Goal: Information Seeking & Learning: Learn about a topic

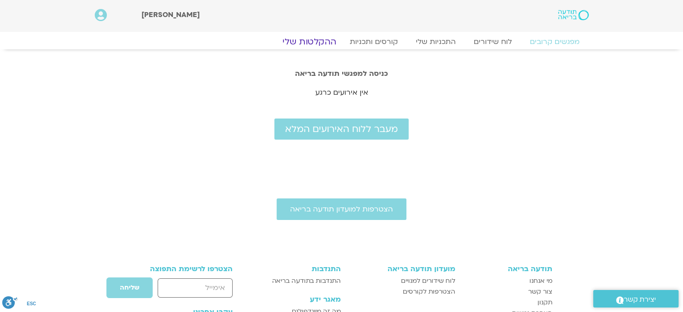
click at [316, 39] on link "ההקלטות שלי" at bounding box center [309, 41] width 75 height 11
click at [316, 40] on link "ההקלטות שלי" at bounding box center [309, 41] width 75 height 11
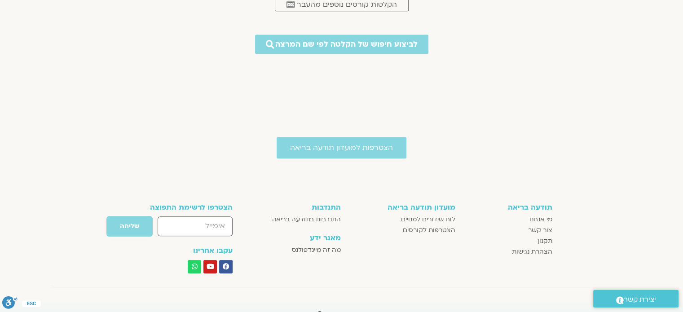
scroll to position [629, 0]
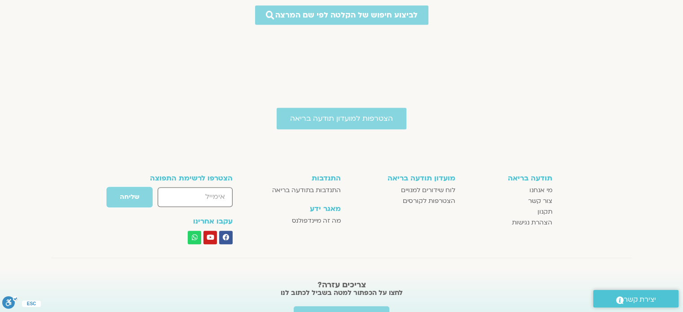
click at [204, 192] on input "email" at bounding box center [195, 196] width 75 height 19
type input "elitben@walla.co.il"
click at [135, 200] on span "שליחה" at bounding box center [129, 197] width 19 height 7
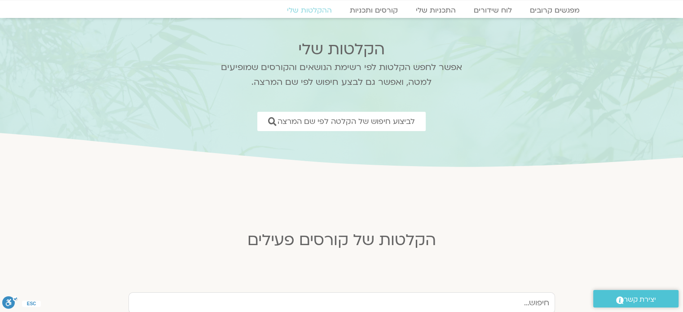
scroll to position [0, 0]
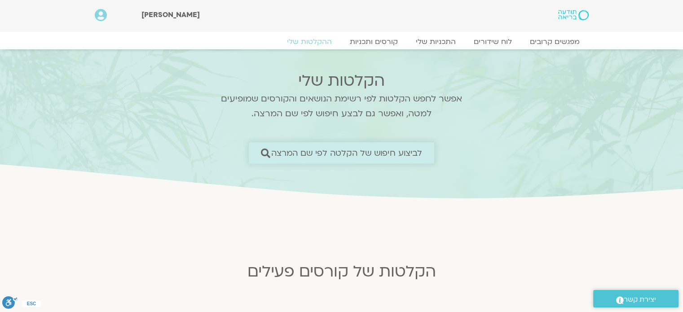
click at [264, 153] on icon at bounding box center [265, 152] width 9 height 9
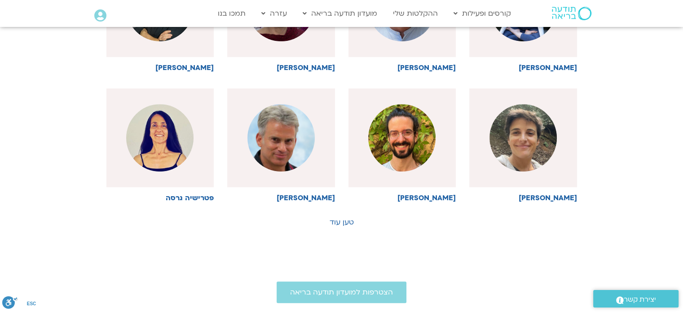
scroll to position [449, 0]
click at [337, 223] on link "טען עוד" at bounding box center [342, 222] width 24 height 10
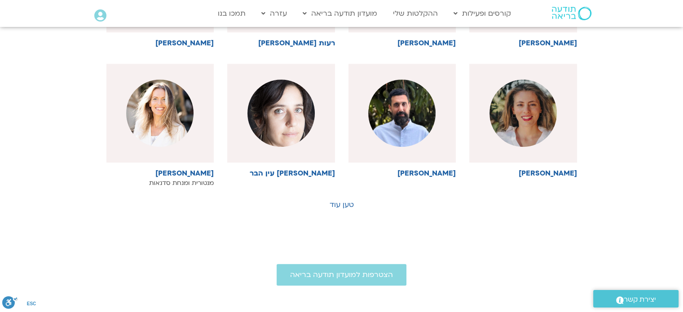
scroll to position [899, 0]
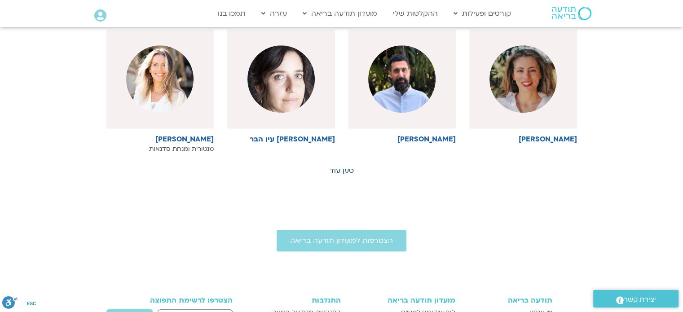
click at [342, 172] on link "טען עוד" at bounding box center [342, 171] width 24 height 10
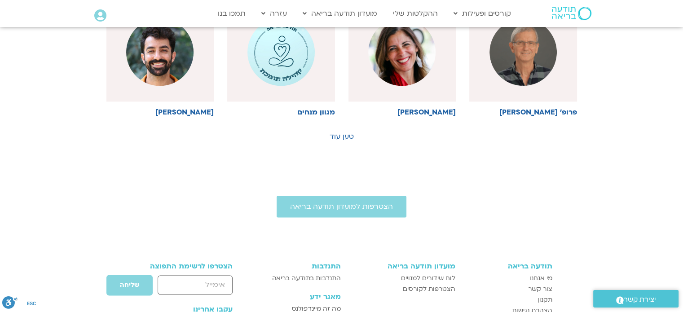
scroll to position [1348, 0]
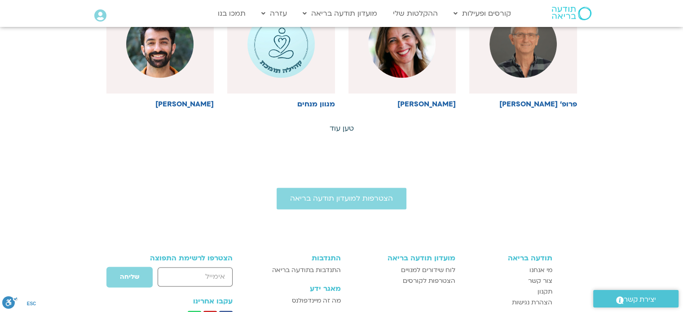
click at [345, 124] on link "טען עוד" at bounding box center [342, 129] width 24 height 10
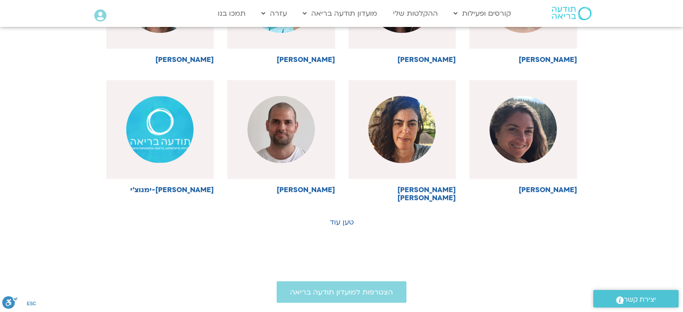
scroll to position [1662, 0]
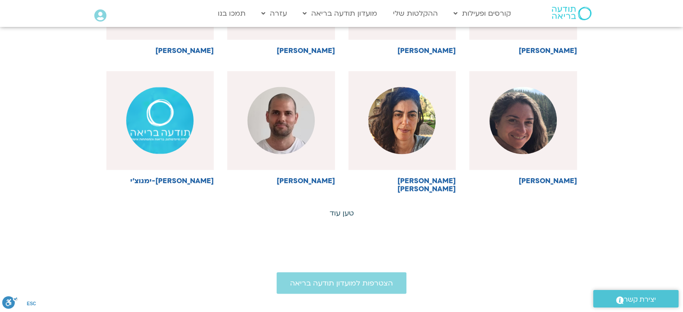
click at [343, 208] on link "טען עוד" at bounding box center [342, 213] width 24 height 10
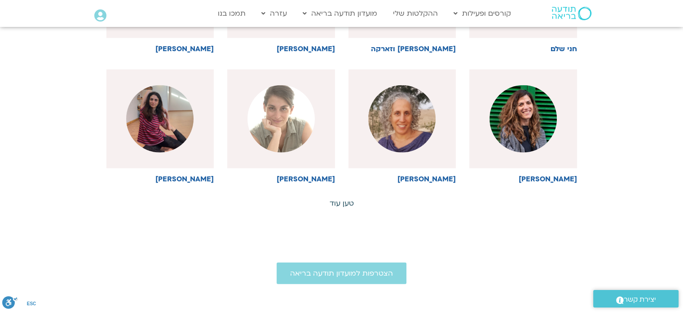
scroll to position [2067, 0]
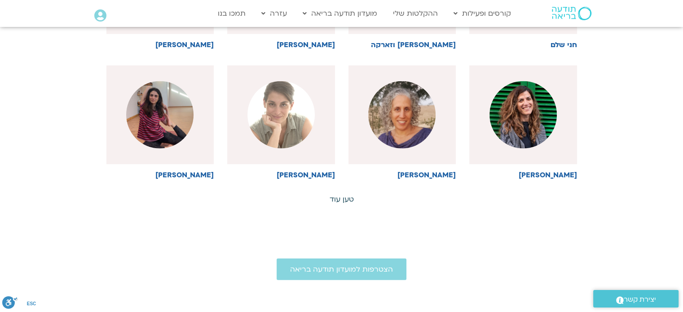
click at [349, 195] on link "טען עוד" at bounding box center [342, 200] width 24 height 10
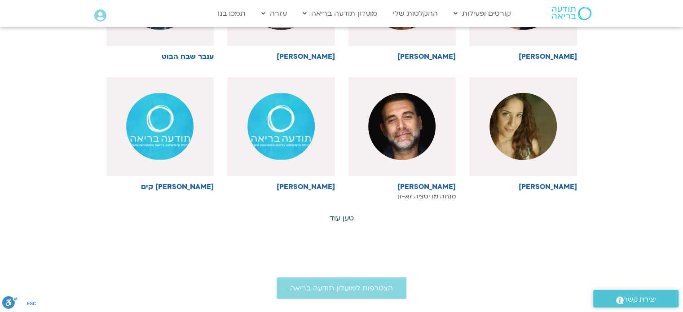
scroll to position [2471, 0]
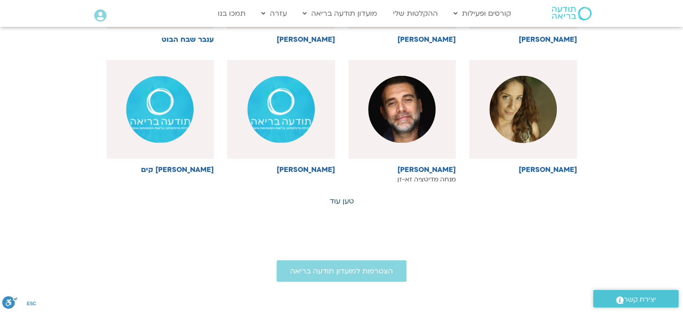
click at [352, 196] on link "טען עוד" at bounding box center [342, 201] width 24 height 10
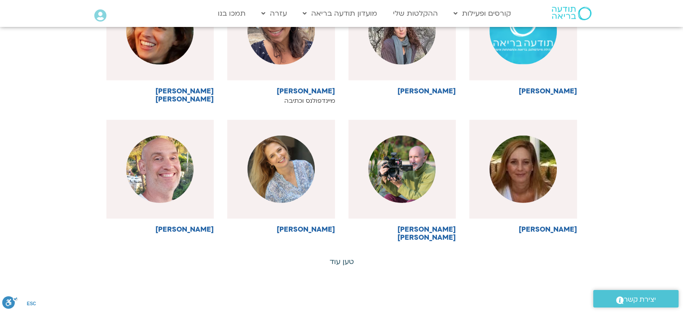
scroll to position [2875, 0]
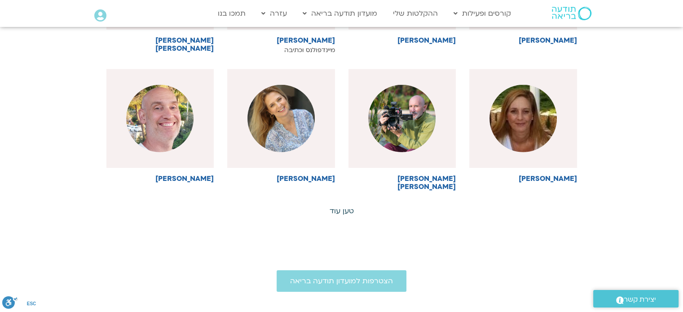
click at [351, 206] on link "טען עוד" at bounding box center [342, 211] width 24 height 10
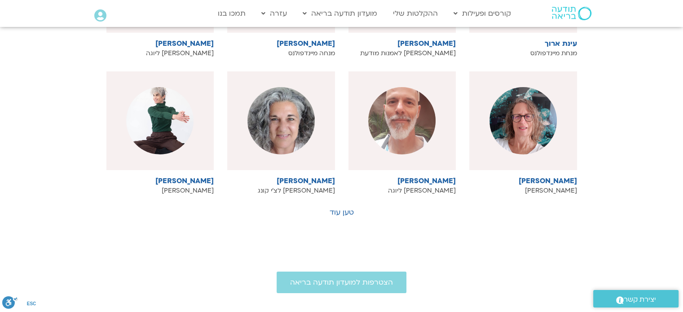
scroll to position [3280, 0]
click at [351, 207] on link "טען עוד" at bounding box center [342, 212] width 24 height 10
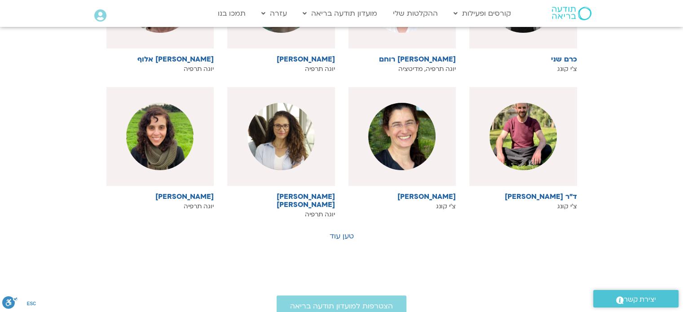
scroll to position [3684, 0]
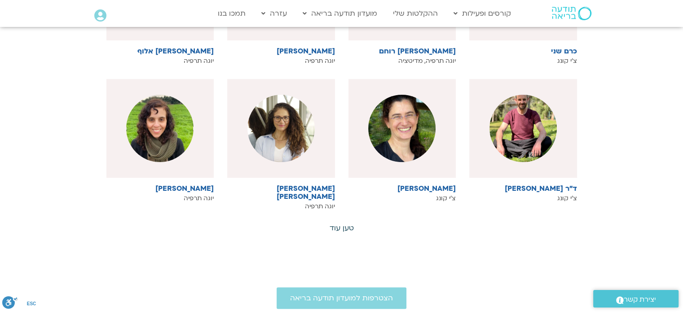
click at [350, 223] on link "טען עוד" at bounding box center [342, 228] width 24 height 10
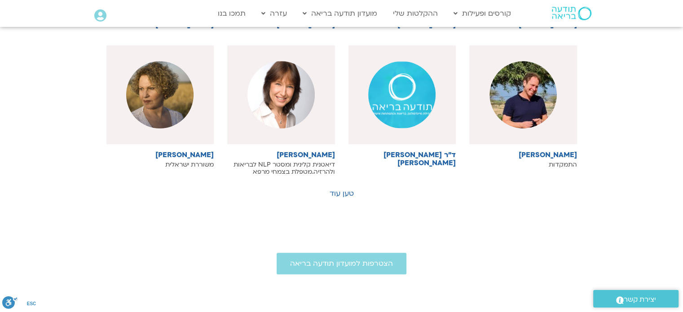
scroll to position [4133, 0]
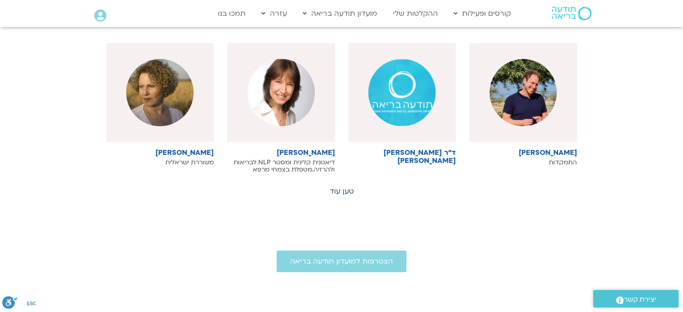
click at [351, 186] on link "טען עוד" at bounding box center [342, 191] width 24 height 10
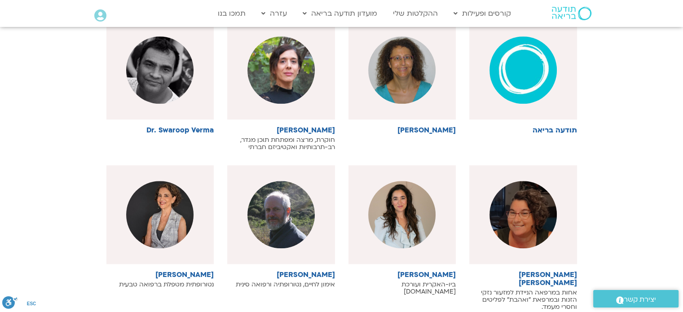
scroll to position [4448, 0]
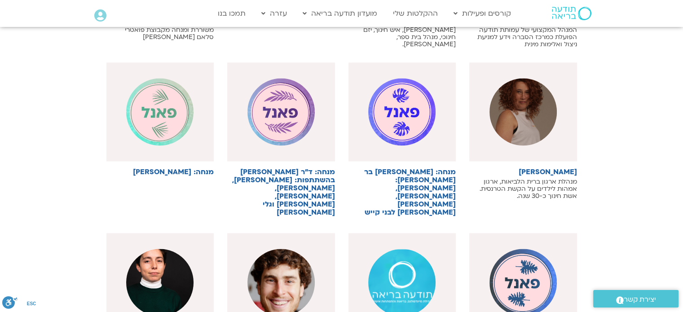
scroll to position [4897, 0]
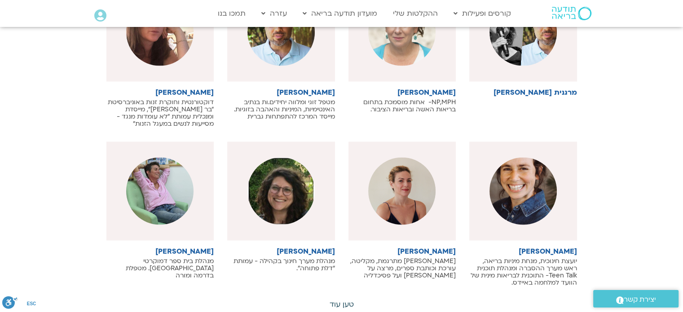
scroll to position [5436, 0]
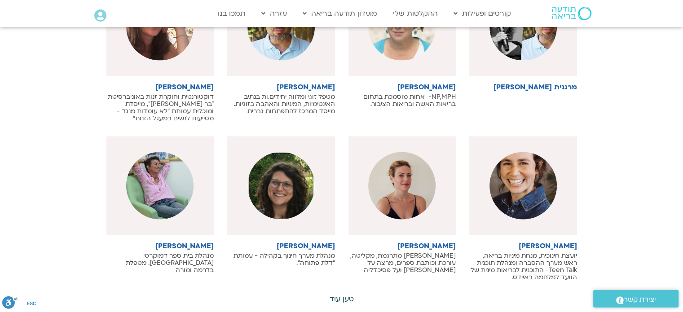
click at [344, 294] on link "טען עוד" at bounding box center [342, 299] width 24 height 10
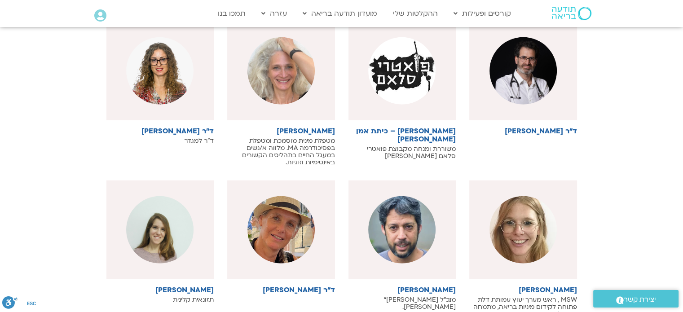
scroll to position [5885, 0]
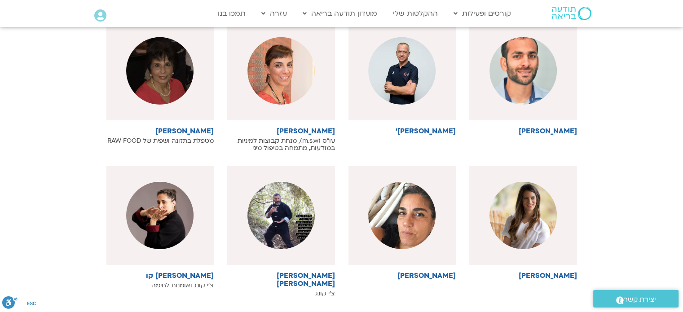
scroll to position [6335, 0]
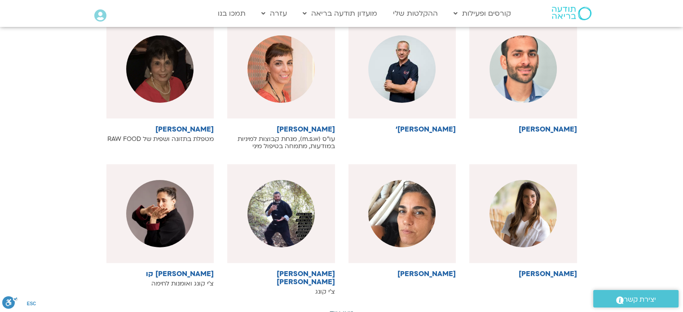
click at [341, 309] on link "טען עוד" at bounding box center [342, 314] width 24 height 10
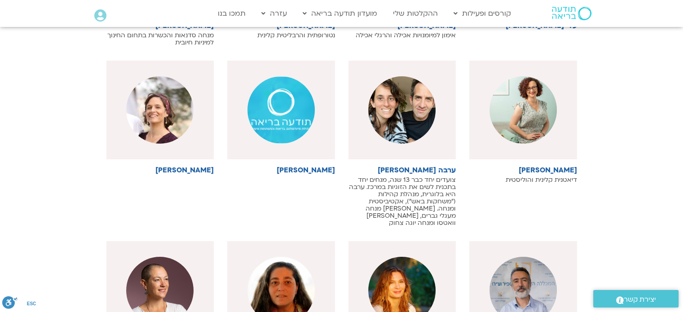
scroll to position [6739, 0]
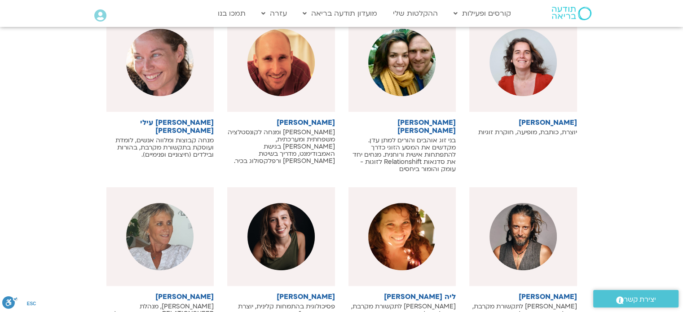
scroll to position [7278, 0]
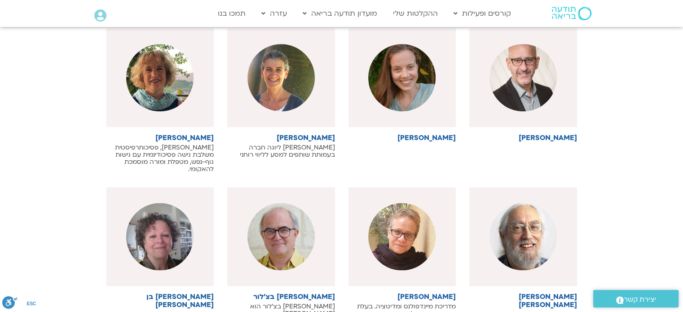
scroll to position [7772, 0]
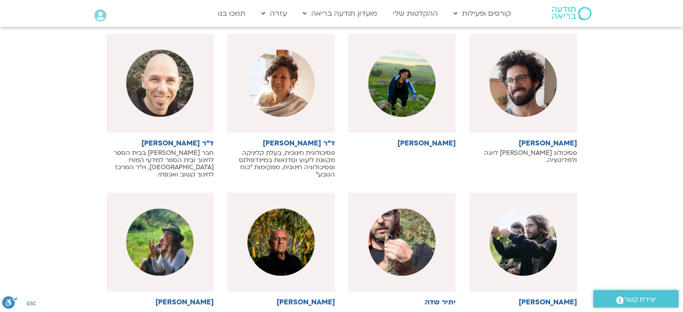
scroll to position [8132, 0]
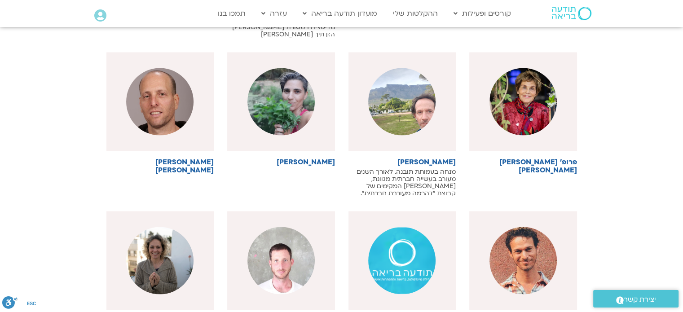
scroll to position [8671, 0]
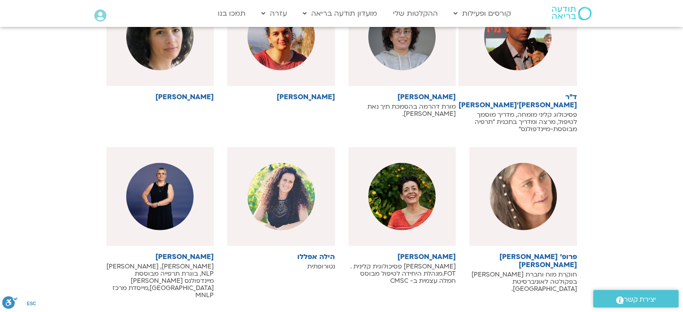
scroll to position [9075, 0]
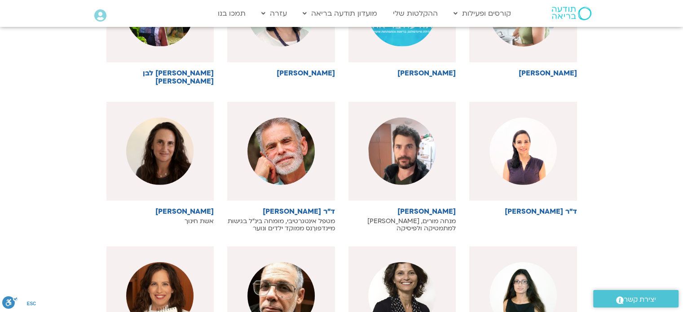
scroll to position [9569, 0]
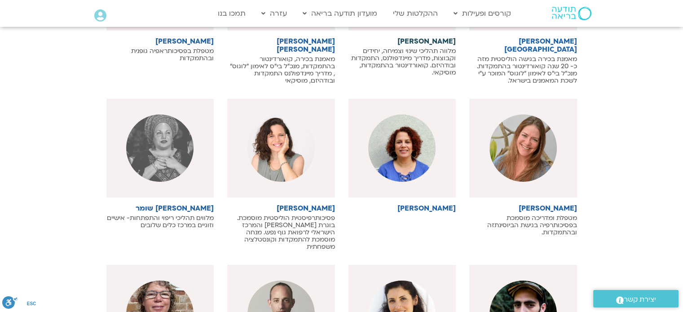
scroll to position [10019, 0]
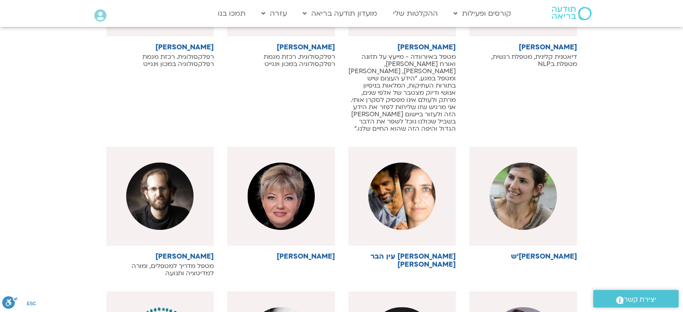
scroll to position [10513, 0]
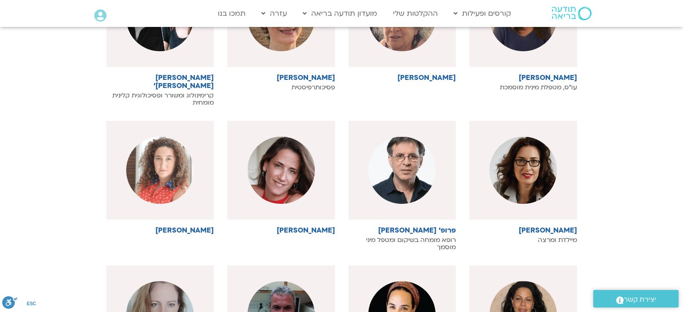
scroll to position [10962, 0]
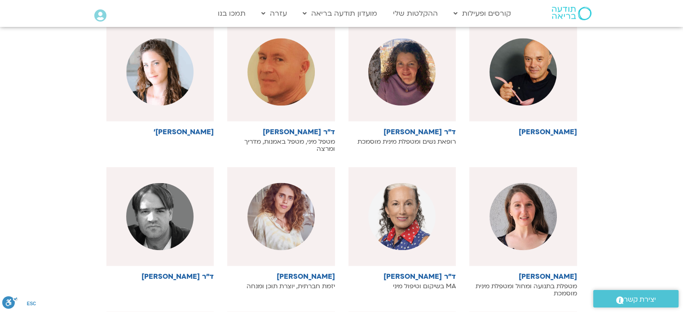
scroll to position [11367, 0]
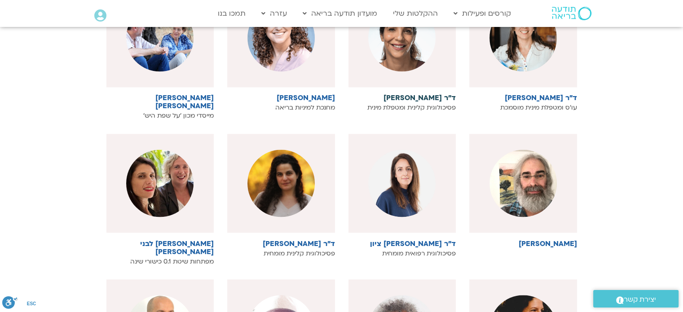
scroll to position [11816, 0]
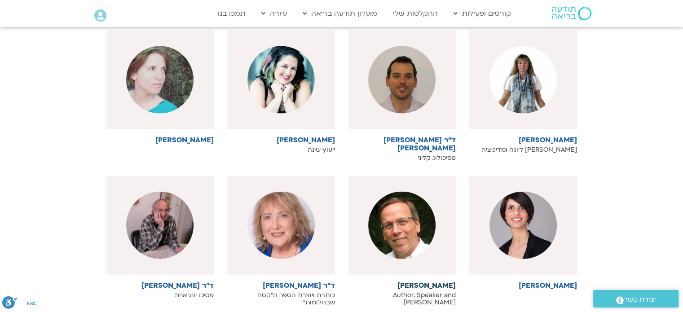
scroll to position [12220, 0]
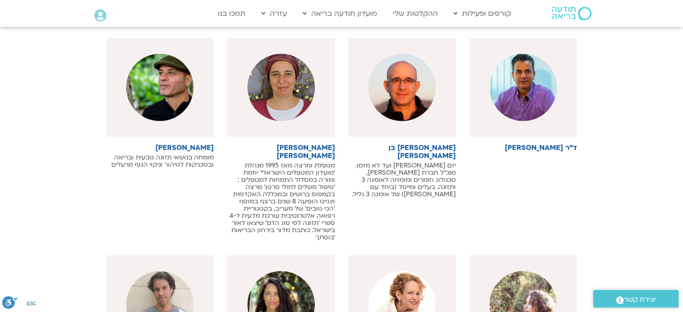
scroll to position [12625, 0]
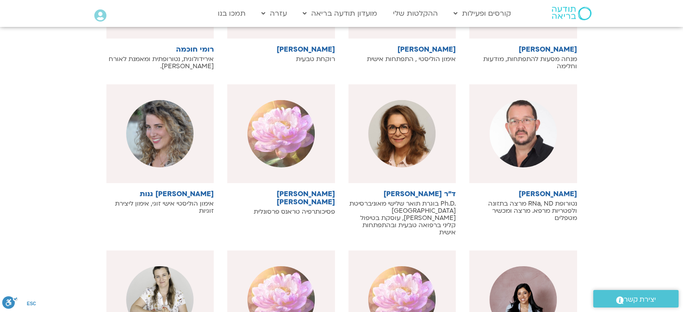
scroll to position [13119, 0]
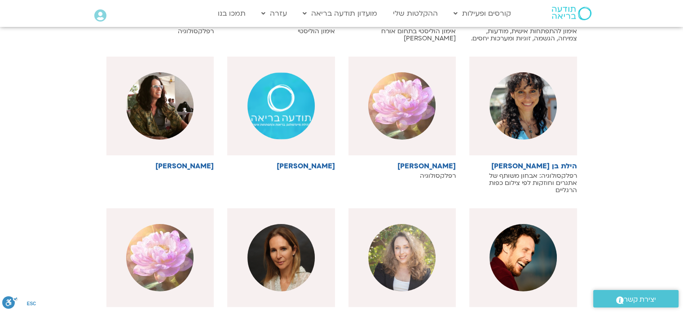
scroll to position [13478, 0]
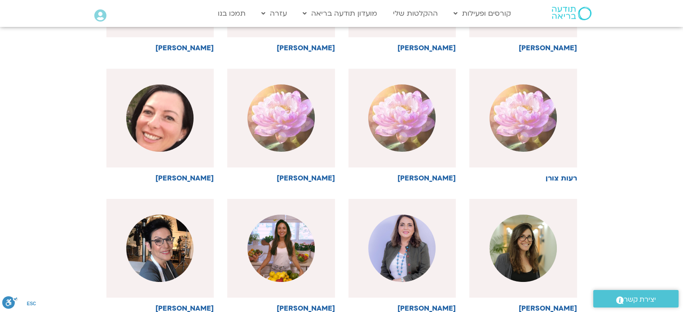
scroll to position [13838, 0]
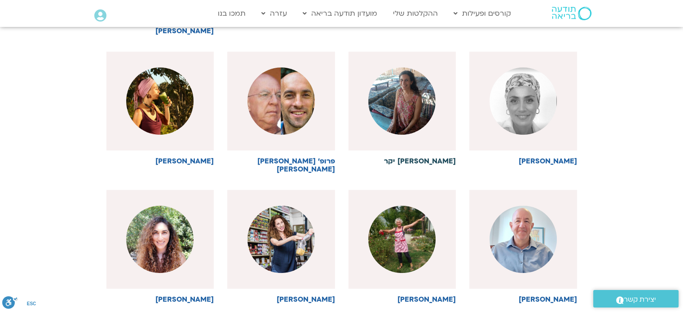
scroll to position [14242, 0]
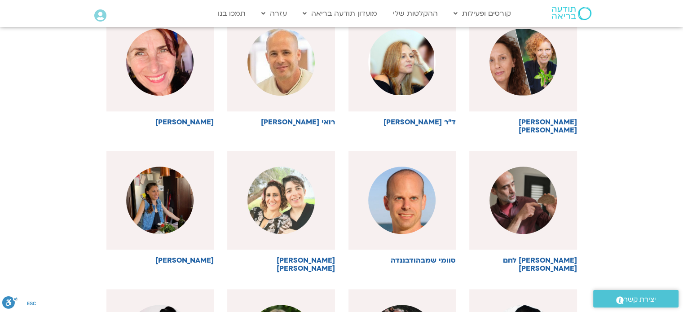
scroll to position [14691, 0]
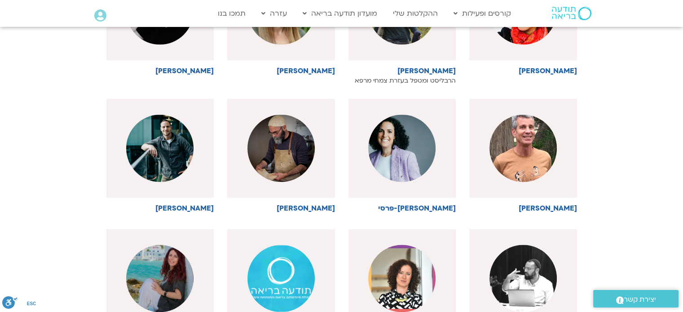
scroll to position [15051, 0]
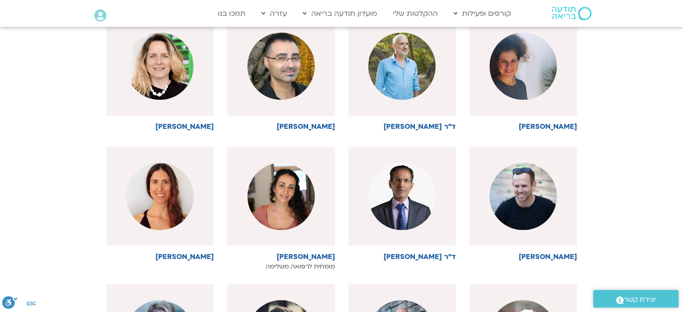
scroll to position [15500, 0]
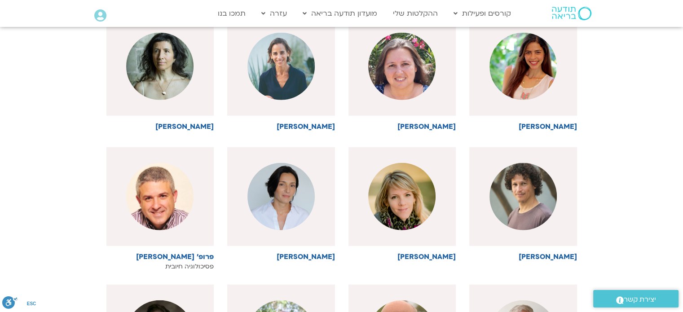
scroll to position [15904, 0]
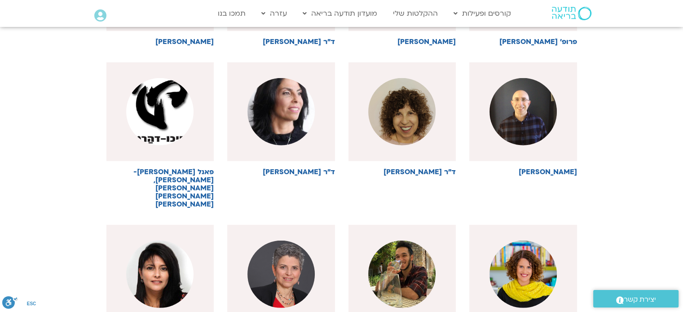
scroll to position [16264, 0]
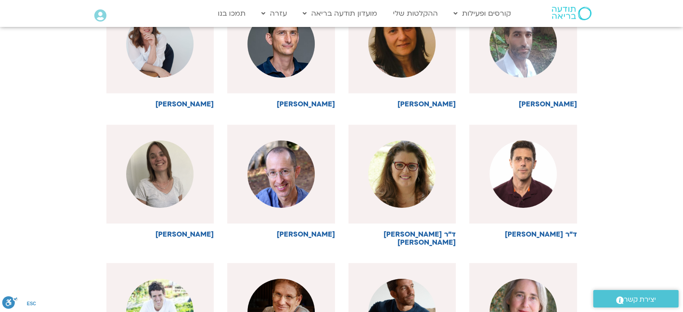
scroll to position [16623, 0]
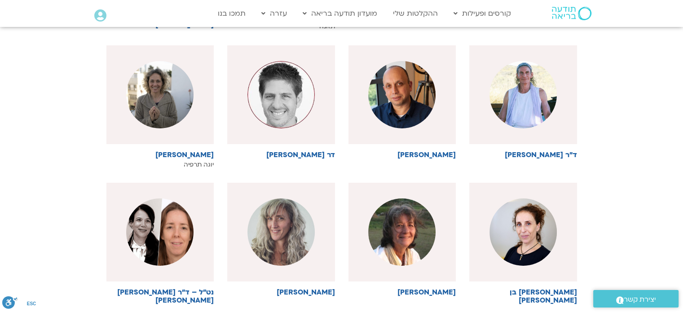
scroll to position [17027, 0]
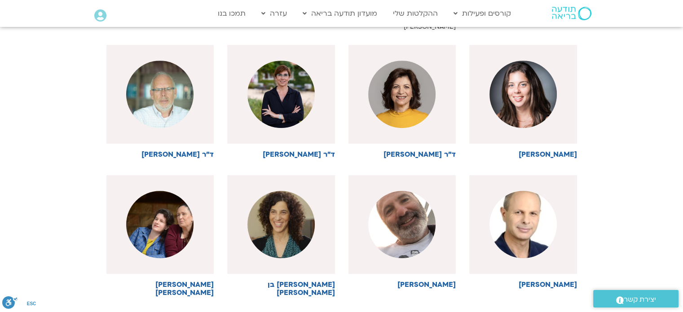
scroll to position [17566, 0]
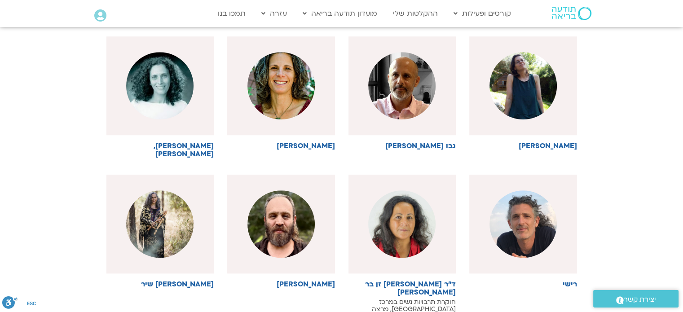
scroll to position [17971, 0]
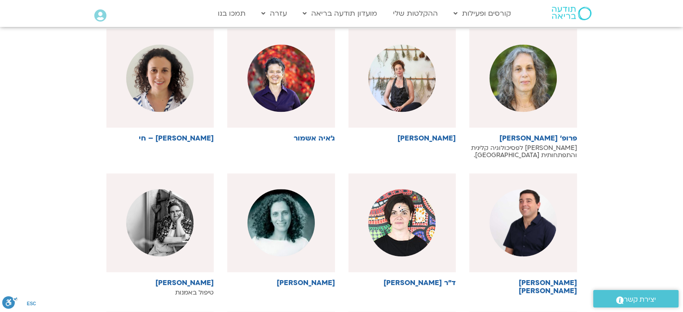
scroll to position [18375, 0]
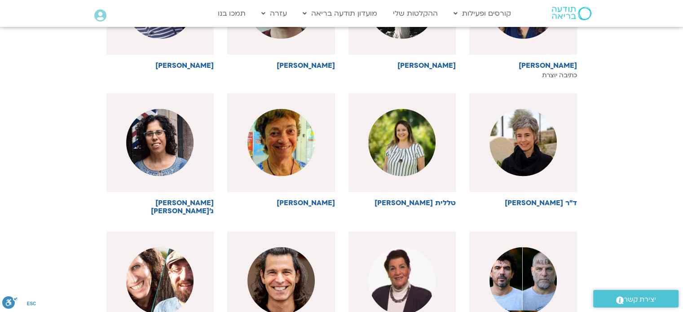
scroll to position [18780, 0]
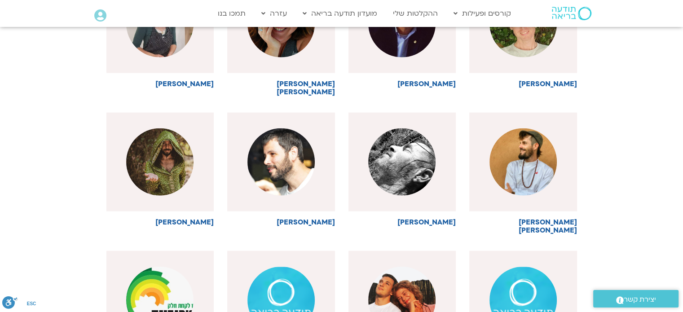
scroll to position [19184, 0]
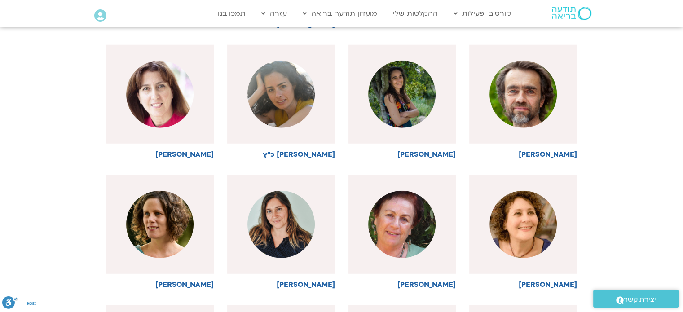
scroll to position [19543, 0]
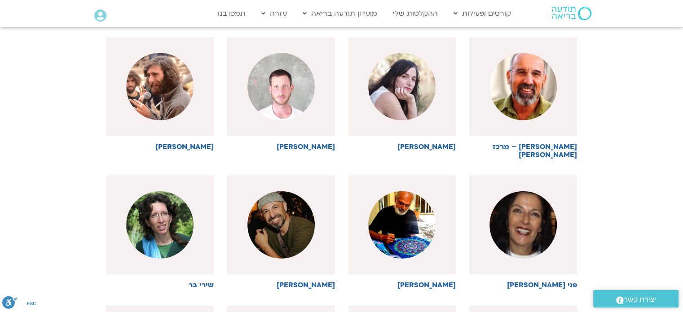
scroll to position [19948, 0]
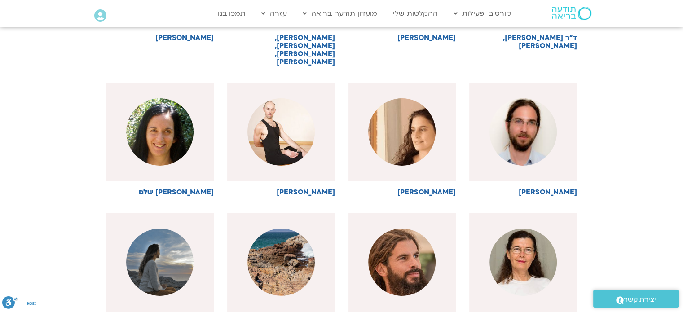
scroll to position [20397, 0]
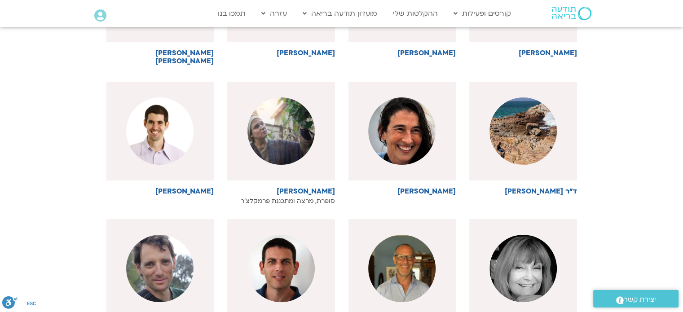
scroll to position [20756, 0]
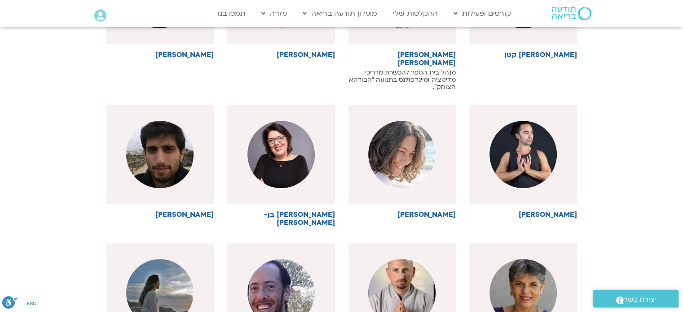
scroll to position [21206, 0]
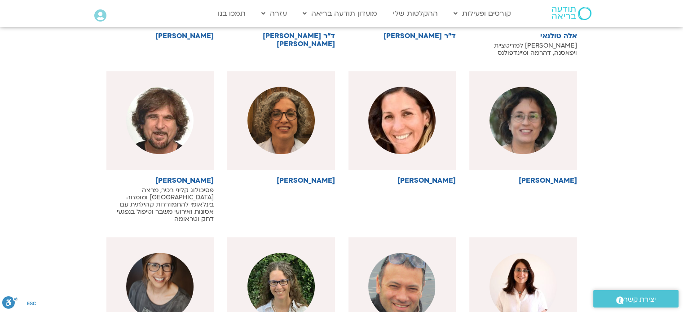
scroll to position [21610, 0]
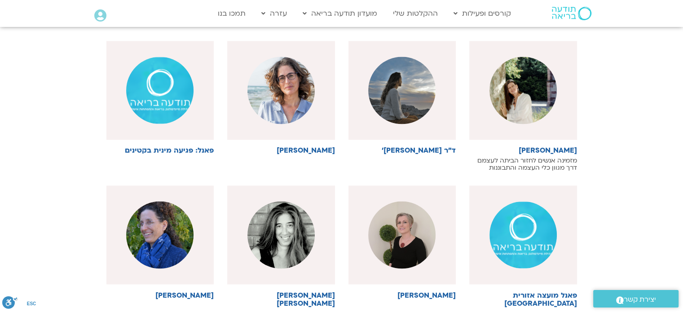
scroll to position [22059, 0]
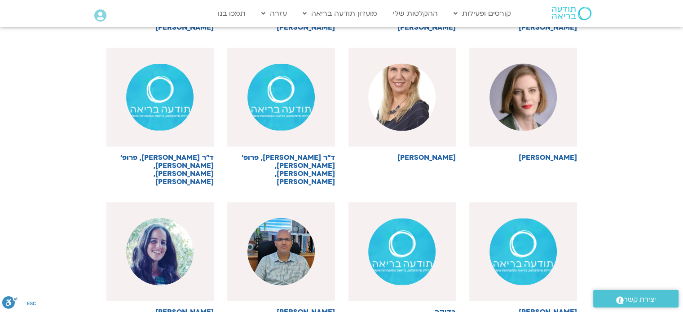
scroll to position [22464, 0]
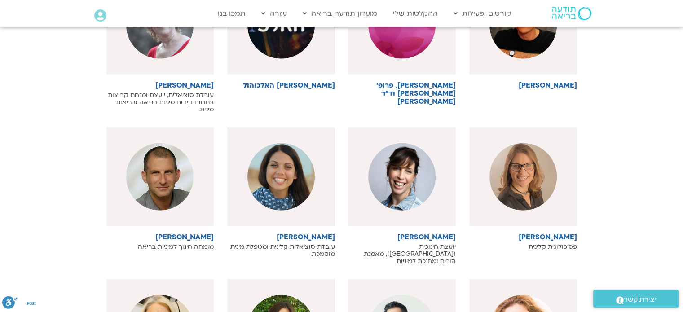
scroll to position [22823, 0]
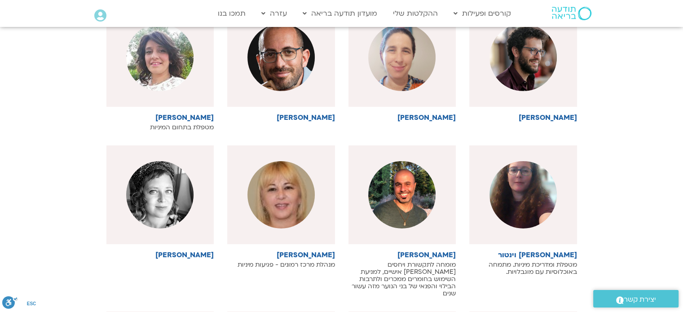
scroll to position [23362, 0]
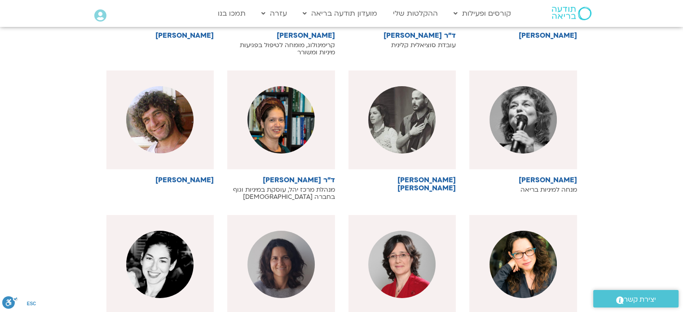
scroll to position [23766, 0]
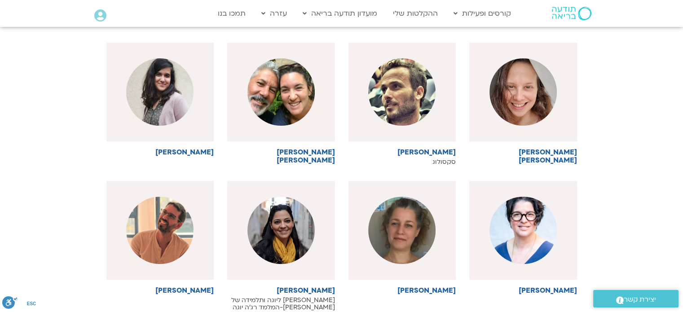
scroll to position [24216, 0]
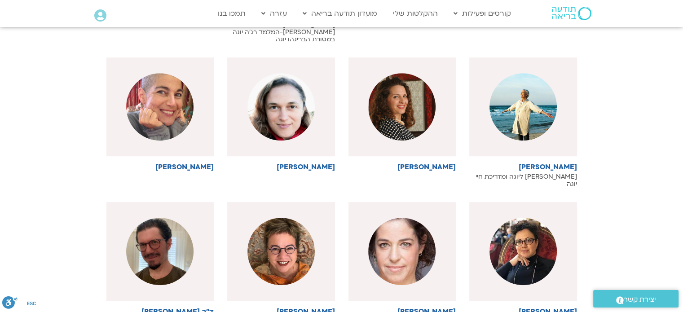
scroll to position [24530, 0]
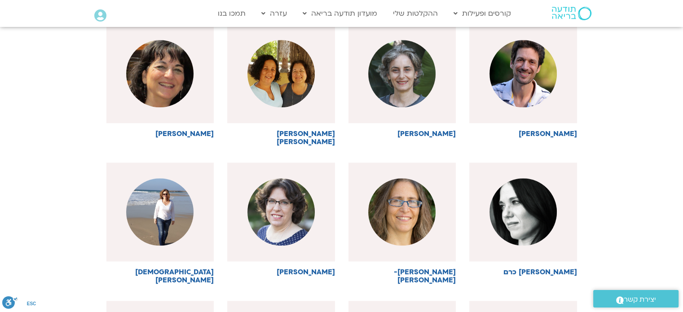
scroll to position [24979, 0]
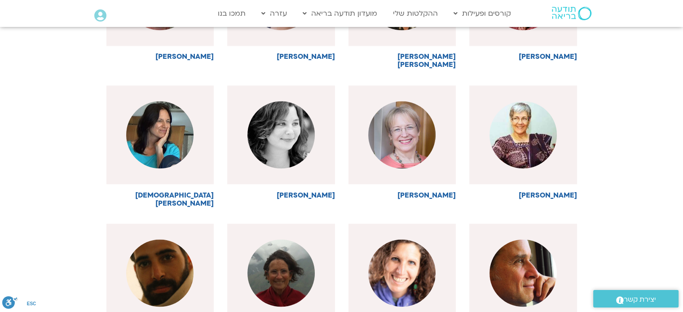
scroll to position [25474, 0]
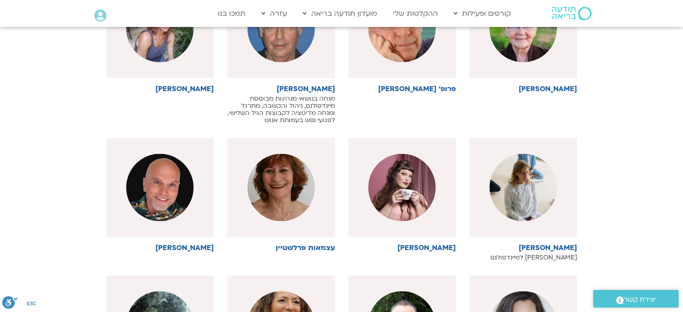
scroll to position [25833, 0]
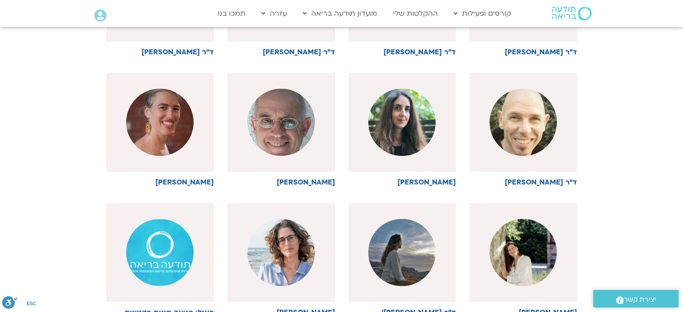
scroll to position [21610, 0]
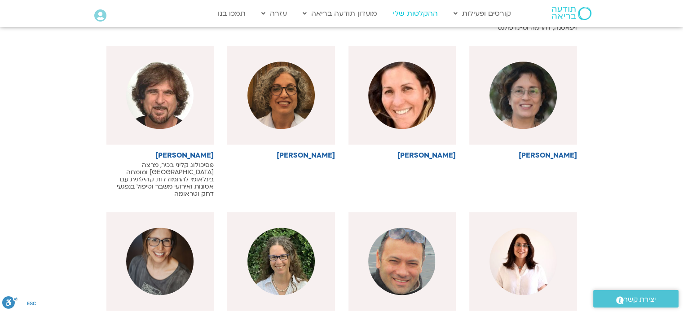
click at [414, 17] on link "ההקלטות שלי" at bounding box center [416, 13] width 54 height 17
click at [416, 12] on link "ההקלטות שלי" at bounding box center [416, 13] width 54 height 17
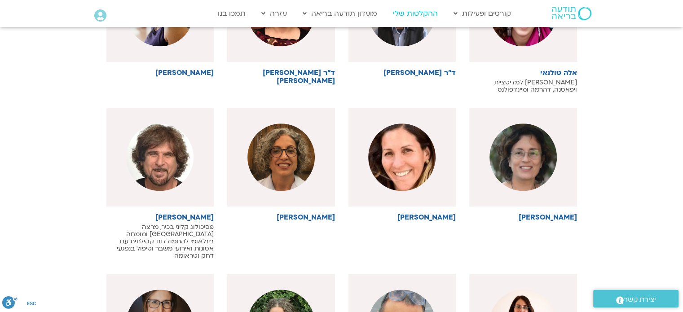
scroll to position [21475, 0]
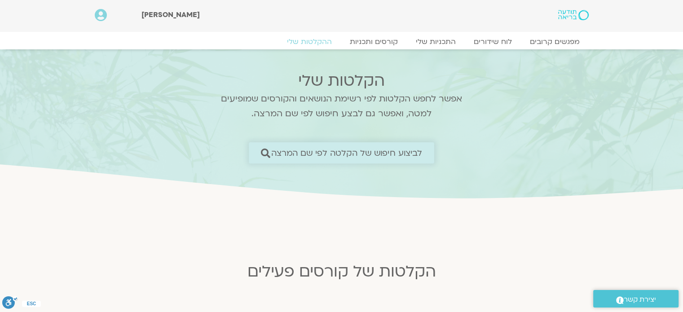
click at [334, 153] on span "לביצוע חיפוש של הקלטה לפי שם המרצה" at bounding box center [346, 152] width 151 height 9
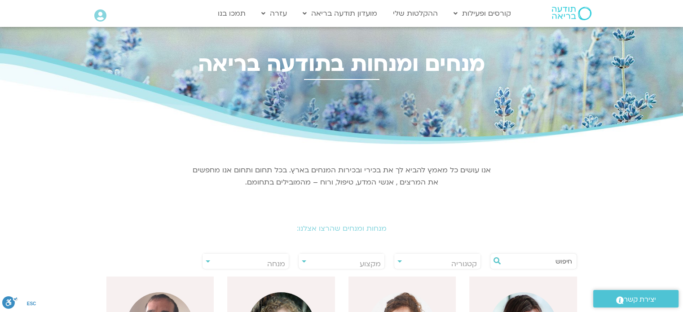
click at [303, 262] on div "**********" at bounding box center [341, 261] width 87 height 16
click at [205, 261] on div "**********" at bounding box center [245, 261] width 87 height 16
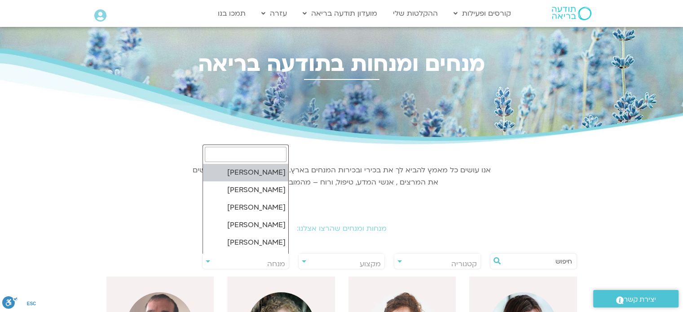
click at [248, 262] on span "מנחה" at bounding box center [246, 264] width 86 height 21
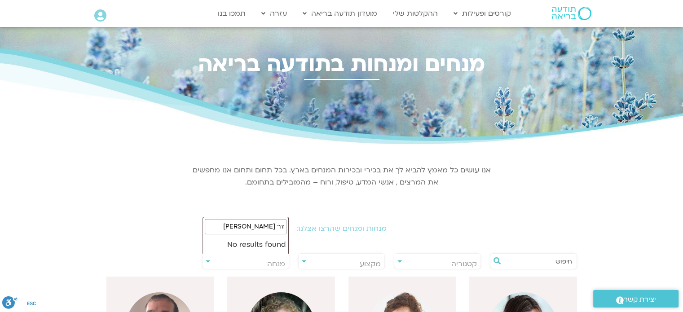
drag, startPoint x: 251, startPoint y: 230, endPoint x: 317, endPoint y: 238, distance: 66.5
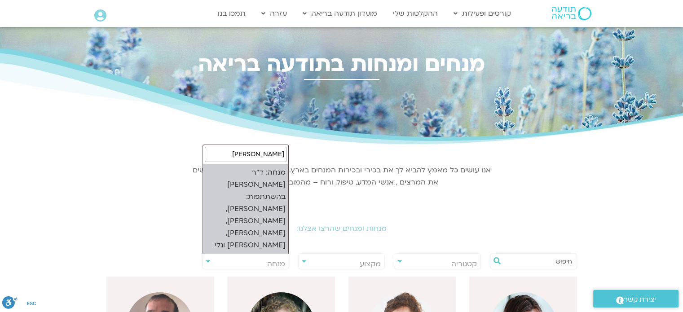
scroll to position [46, 0]
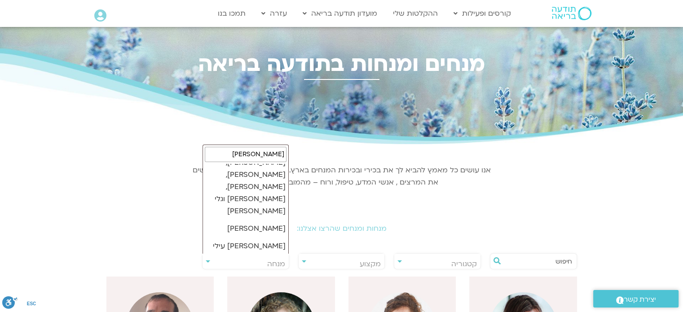
type input "נועה"
select select "****"
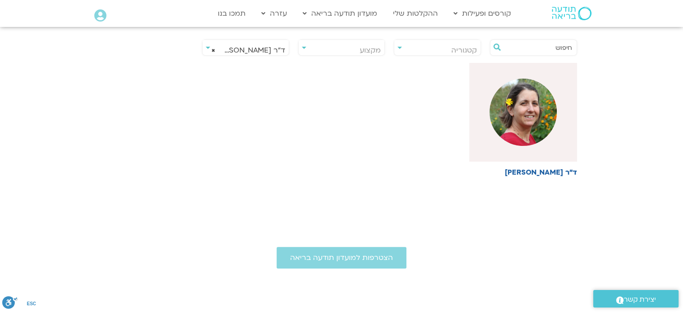
scroll to position [225, 0]
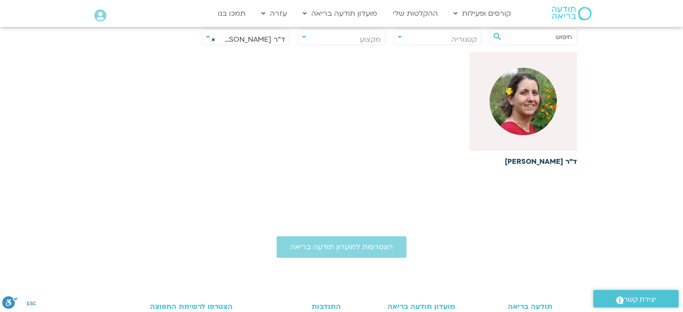
click at [541, 161] on h6 "ד"ר [PERSON_NAME]" at bounding box center [523, 162] width 108 height 8
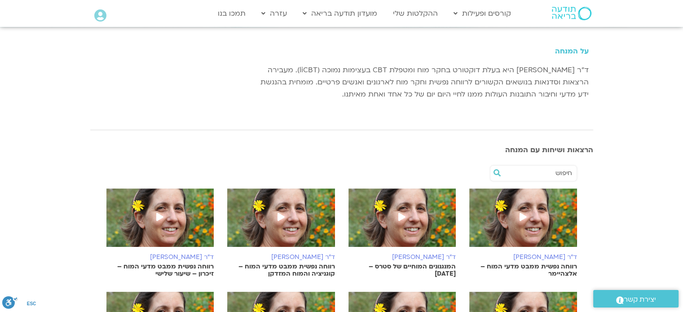
scroll to position [135, 0]
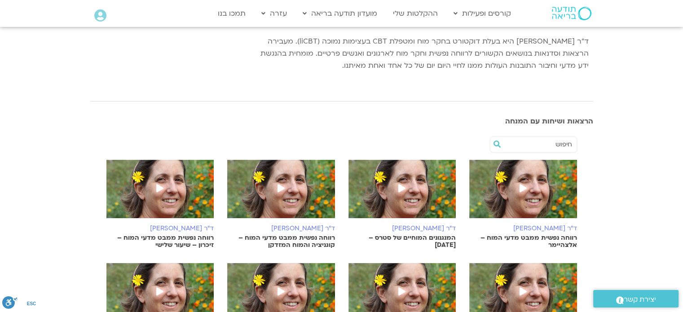
click at [426, 240] on p "המנגנונים המוחיים של סטרס – [DATE]" at bounding box center [403, 242] width 108 height 14
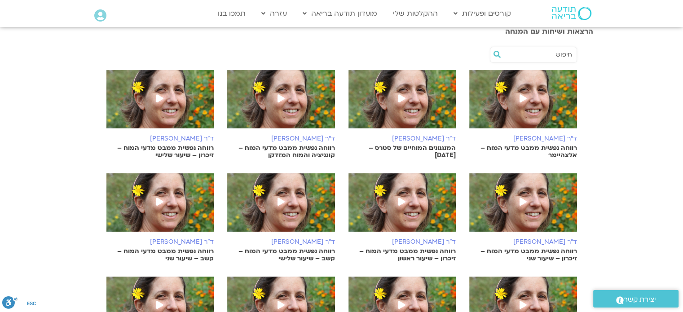
scroll to position [90, 0]
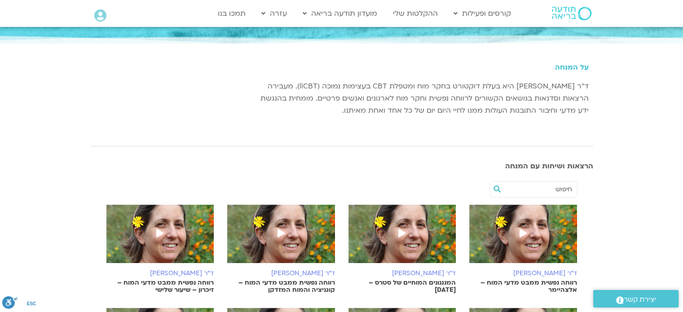
click at [533, 234] on img at bounding box center [523, 238] width 108 height 67
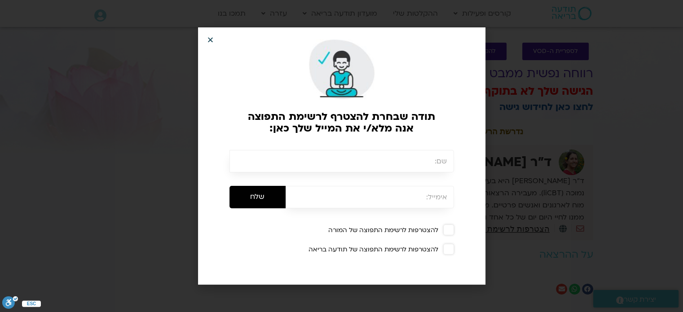
click at [212, 42] on icon "Close" at bounding box center [210, 39] width 7 height 7
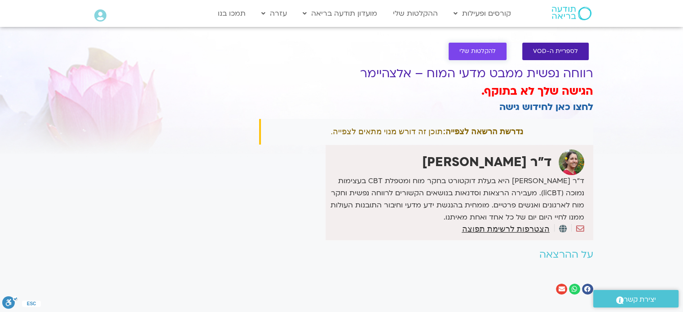
click at [482, 48] on span "להקלטות שלי" at bounding box center [478, 51] width 36 height 7
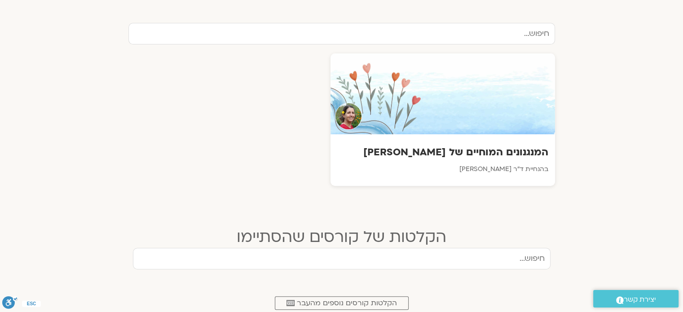
scroll to position [314, 0]
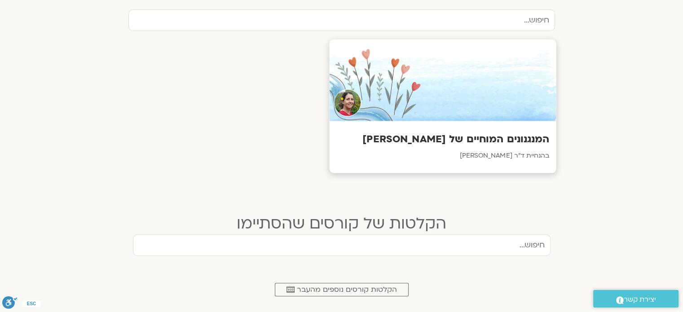
click at [503, 142] on h3 "המנגנונים המוחיים של [PERSON_NAME]" at bounding box center [442, 140] width 213 height 14
